Goal: Use online tool/utility: Use online tool/utility

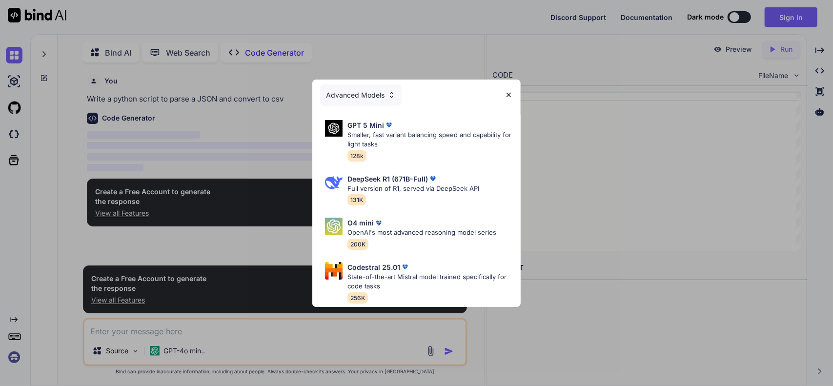
scroll to position [3, 0]
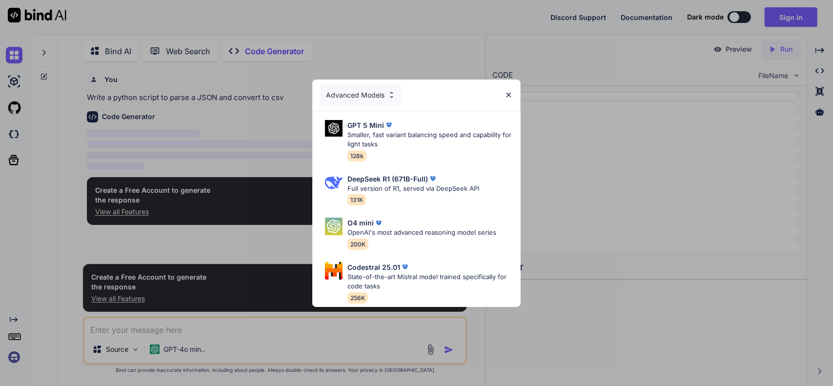
type textarea "x"
click at [510, 91] on img at bounding box center [509, 95] width 8 height 8
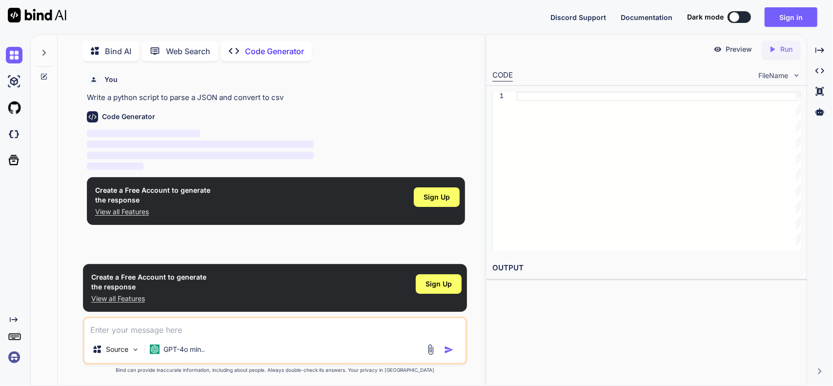
drag, startPoint x: 167, startPoint y: 126, endPoint x: 441, endPoint y: 117, distance: 274.5
click at [441, 117] on div "Code Generator" at bounding box center [276, 116] width 379 height 11
click at [556, 159] on div at bounding box center [658, 171] width 285 height 159
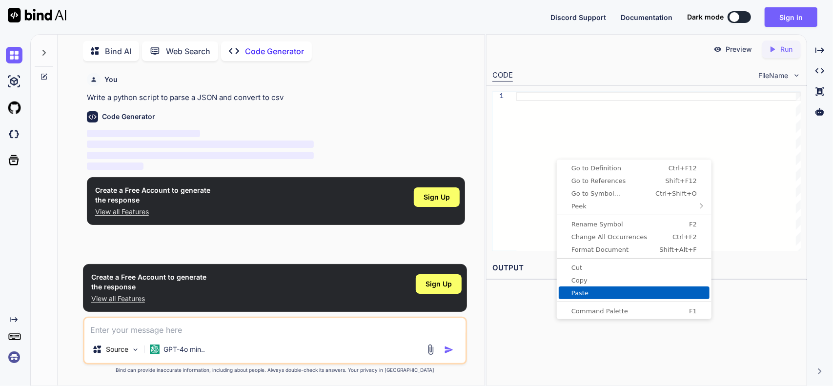
click at [590, 288] on link "Paste" at bounding box center [634, 293] width 151 height 13
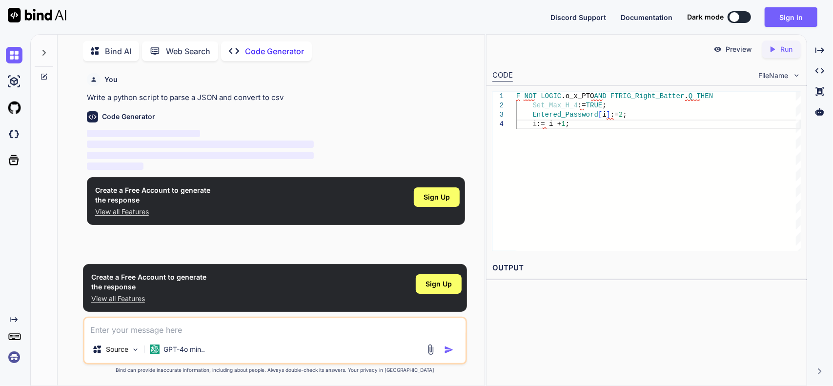
click at [555, 332] on div "Preview Created with Pixso. Run CODE FileName 1 2 3 4 F NOT LOGIC .o_x_PTO AND …" at bounding box center [646, 210] width 321 height 352
click at [600, 172] on div "F NOT LOGIC .o_x_PTO AND FTRIG_Right_Batter . Q THEN Set_Max_H_4 := TRUE ; Ente…" at bounding box center [658, 171] width 285 height 159
click at [788, 48] on p "Run" at bounding box center [787, 49] width 12 height 10
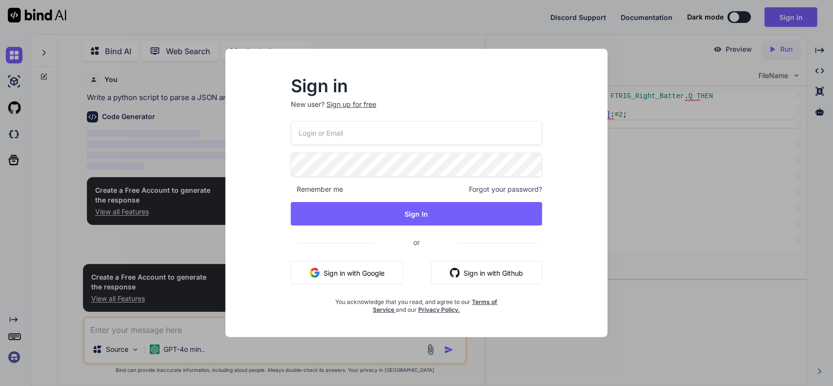
click at [655, 268] on div "Sign in New user? Sign up for free Remember me Forgot your password? Sign In or…" at bounding box center [416, 193] width 833 height 386
